Goal: Obtain resource: Download file/media

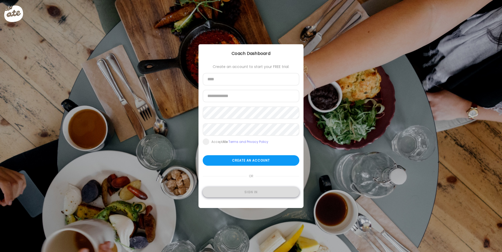
click at [236, 193] on div "Sign in" at bounding box center [250, 192] width 97 height 10
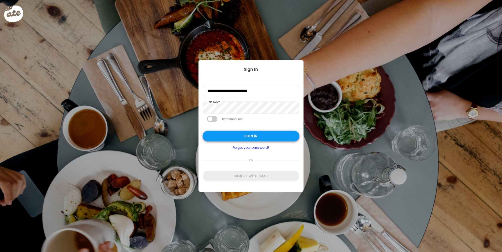
click at [249, 135] on div "Sign in" at bounding box center [250, 136] width 97 height 10
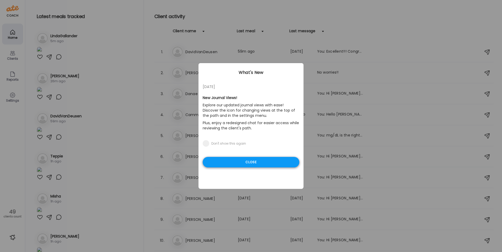
click at [269, 164] on div "Close" at bounding box center [250, 162] width 97 height 10
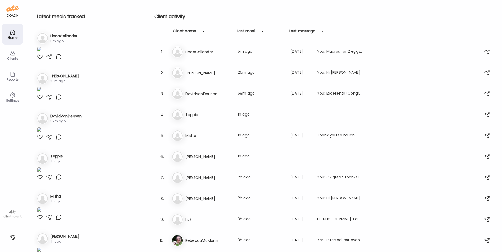
click at [188, 32] on div "Client name" at bounding box center [185, 32] width 24 height 8
click at [189, 31] on div "Client name" at bounding box center [185, 32] width 24 height 8
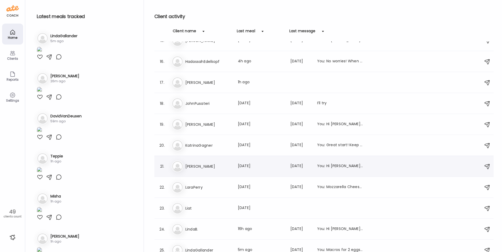
scroll to position [341, 0]
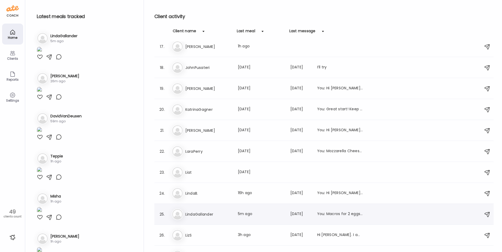
click at [221, 214] on h3 "LindaGallander" at bounding box center [208, 214] width 46 height 6
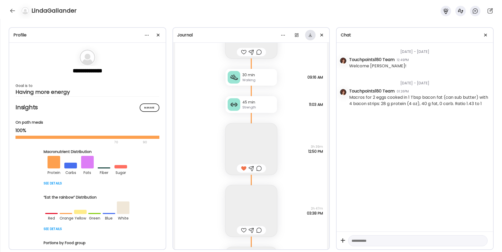
scroll to position [8057, 0]
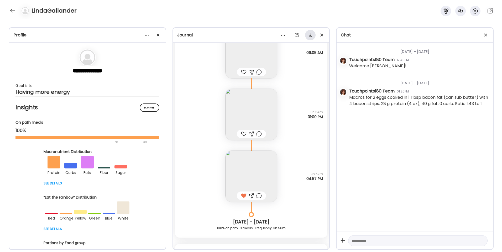
click at [294, 36] on div at bounding box center [310, 35] width 10 height 10
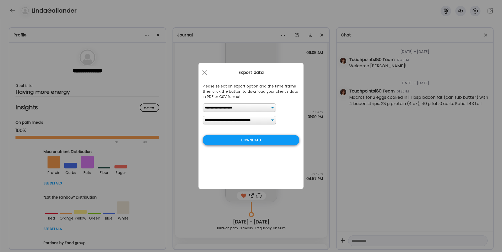
click at [255, 143] on div "Download" at bounding box center [250, 140] width 97 height 10
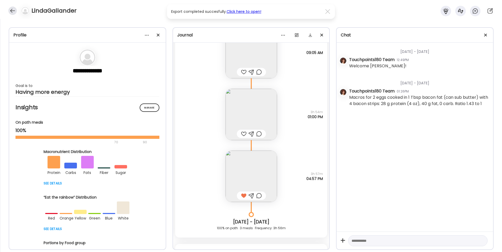
click at [9, 8] on div at bounding box center [12, 11] width 8 height 8
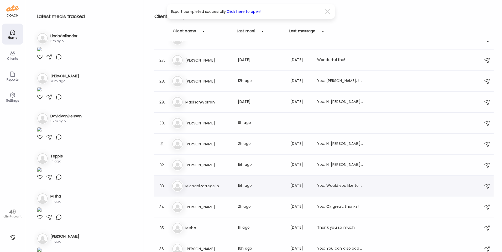
scroll to position [551, 0]
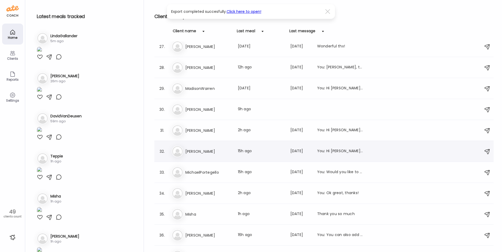
click at [209, 151] on h3 "[PERSON_NAME]" at bounding box center [208, 151] width 46 height 6
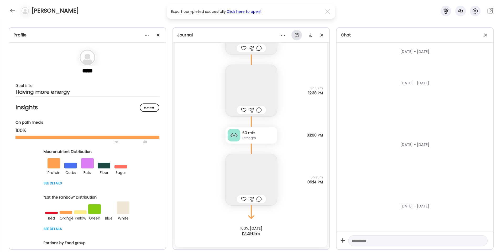
scroll to position [9003, 0]
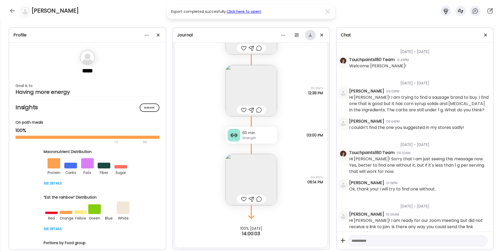
click at [294, 36] on div at bounding box center [310, 35] width 10 height 10
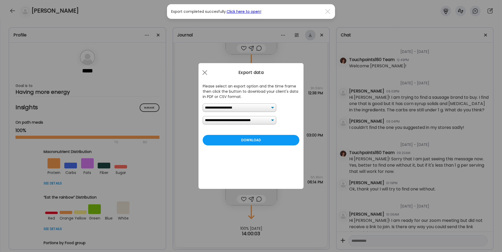
scroll to position [34, 0]
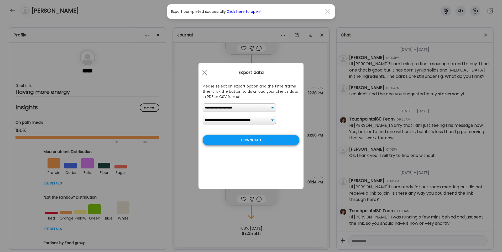
click at [248, 140] on div "Download" at bounding box center [250, 140] width 97 height 10
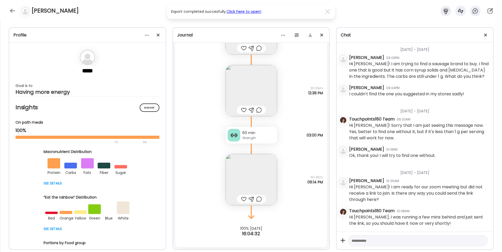
click at [247, 11] on link "Click here to open!" at bounding box center [243, 11] width 35 height 5
click at [294, 17] on div "[PERSON_NAME]" at bounding box center [251, 9] width 502 height 19
click at [12, 10] on div at bounding box center [12, 11] width 8 height 8
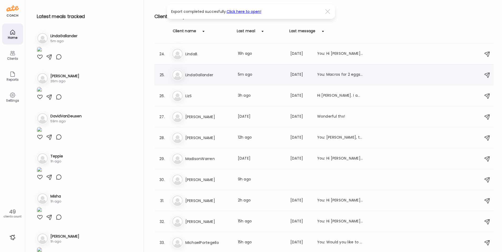
scroll to position [472, 0]
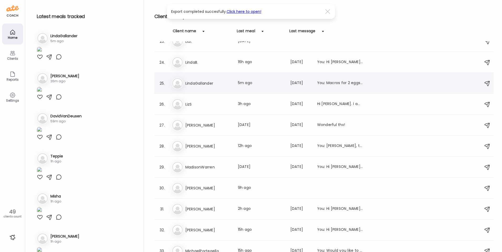
click at [222, 84] on h3 "LindaGallander" at bounding box center [208, 83] width 46 height 6
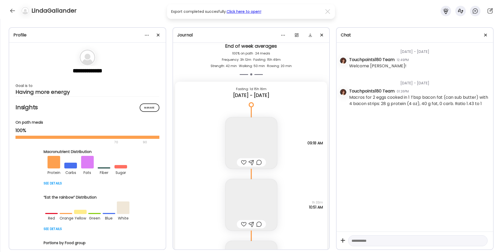
scroll to position [6956, 0]
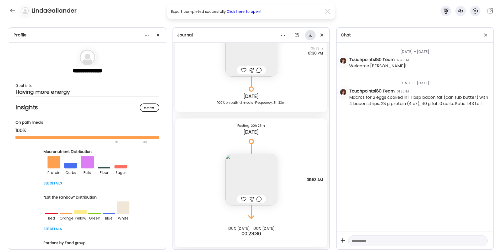
click at [294, 35] on div at bounding box center [310, 35] width 10 height 10
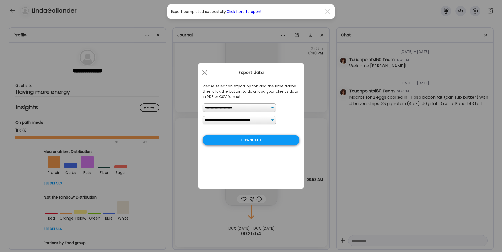
click at [253, 141] on div "Download" at bounding box center [250, 140] width 97 height 10
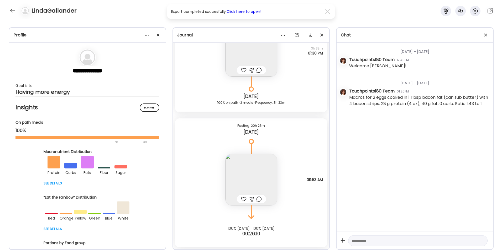
click at [253, 10] on link "Click here to open!" at bounding box center [243, 11] width 35 height 5
drag, startPoint x: 99, startPoint y: 14, endPoint x: 99, endPoint y: 21, distance: 7.1
click at [99, 14] on div "LindaGallander" at bounding box center [251, 9] width 502 height 19
click at [11, 11] on div at bounding box center [12, 11] width 8 height 8
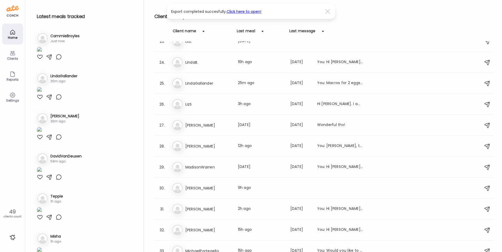
click at [42, 54] on img at bounding box center [39, 50] width 5 height 7
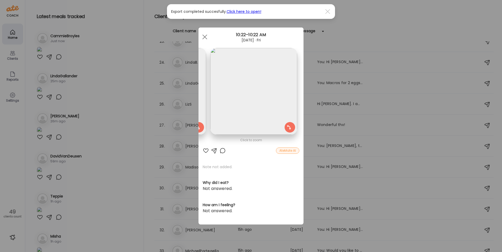
scroll to position [0, 0]
click at [126, 147] on div "Ate Coach Dashboard Wahoo! It’s official Take a moment to set up your Coach Pro…" at bounding box center [251, 126] width 502 height 252
